Goal: Find contact information: Find contact information

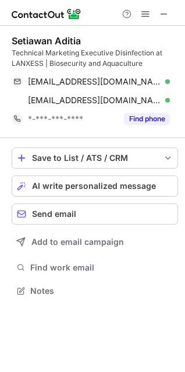
scroll to position [283, 185]
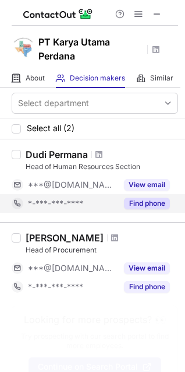
click at [138, 205] on button "Find phone" at bounding box center [147, 204] width 46 height 12
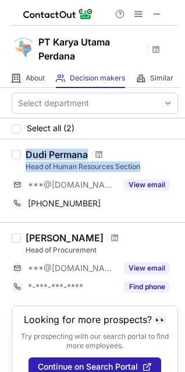
drag, startPoint x: 26, startPoint y: 154, endPoint x: 149, endPoint y: 162, distance: 123.3
click at [149, 162] on div "Dudi Permana Head of Human Resources Section" at bounding box center [102, 160] width 153 height 23
copy div "Dudi Permana Head of Human Resources Section"
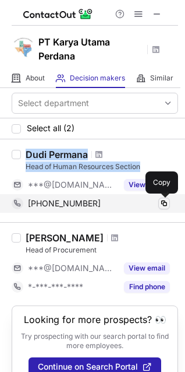
click at [164, 201] on span at bounding box center [164, 203] width 9 height 9
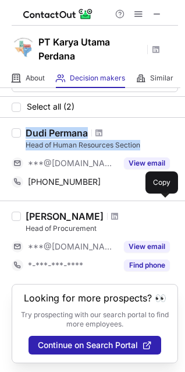
scroll to position [33, 0]
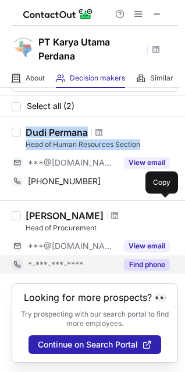
click at [136, 259] on button "Find phone" at bounding box center [147, 265] width 46 height 12
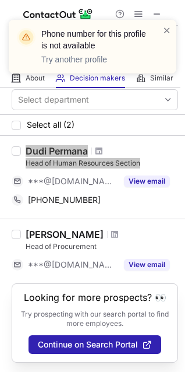
scroll to position [15, 0]
